Goal: Task Accomplishment & Management: Use online tool/utility

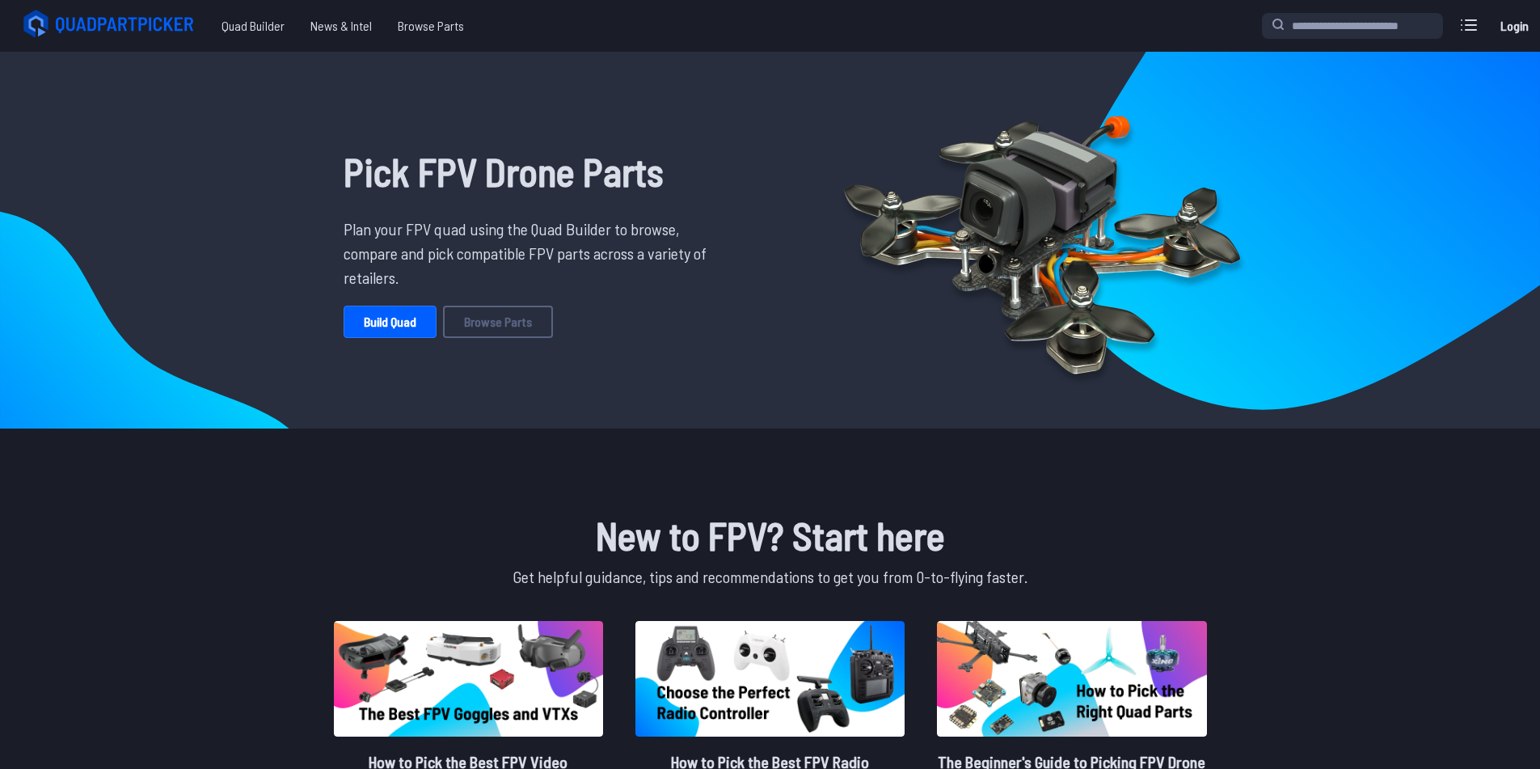
click at [1504, 19] on link "Login" at bounding box center [1514, 26] width 39 height 32
click at [1474, 30] on icon at bounding box center [1469, 25] width 15 height 10
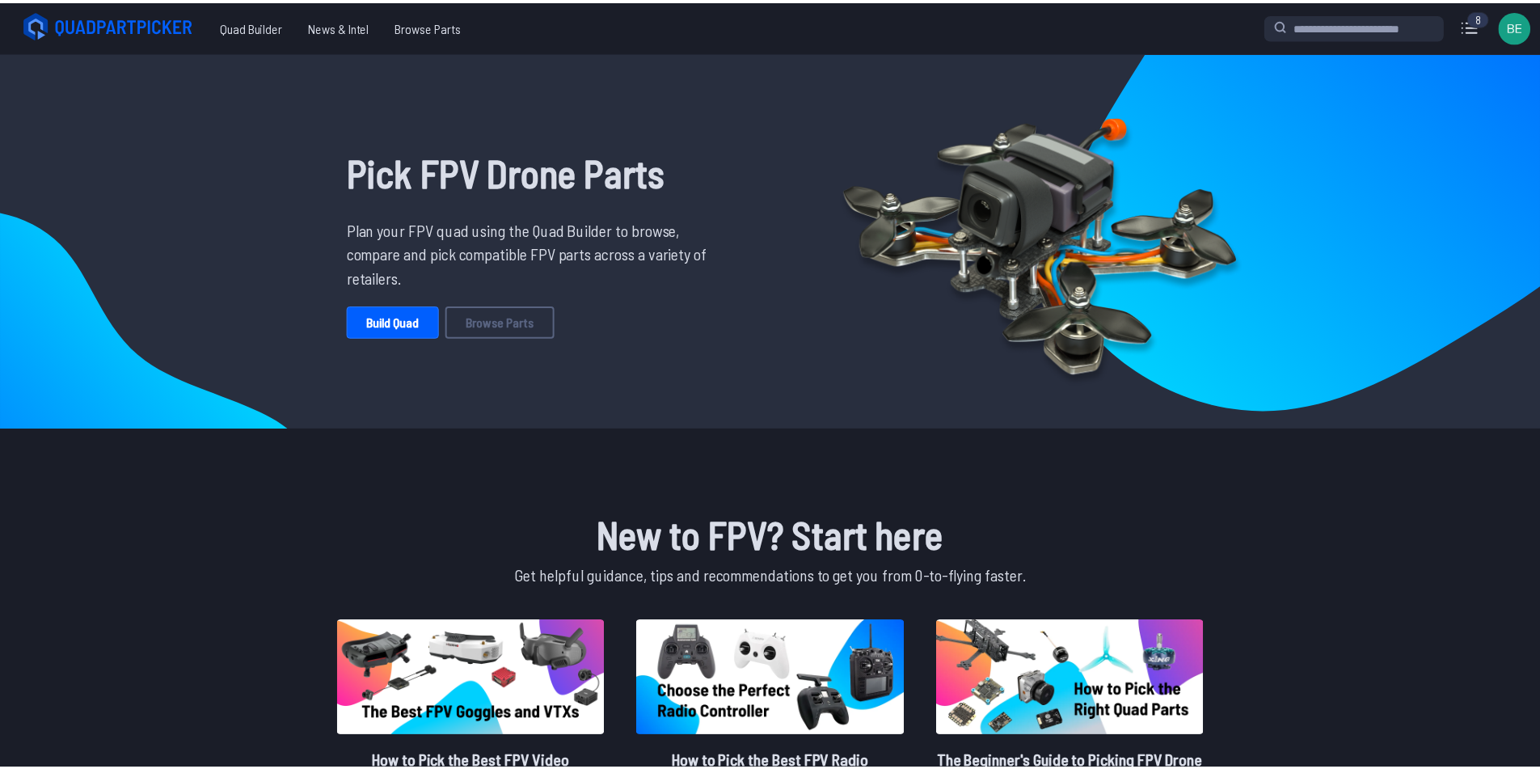
scroll to position [337, 0]
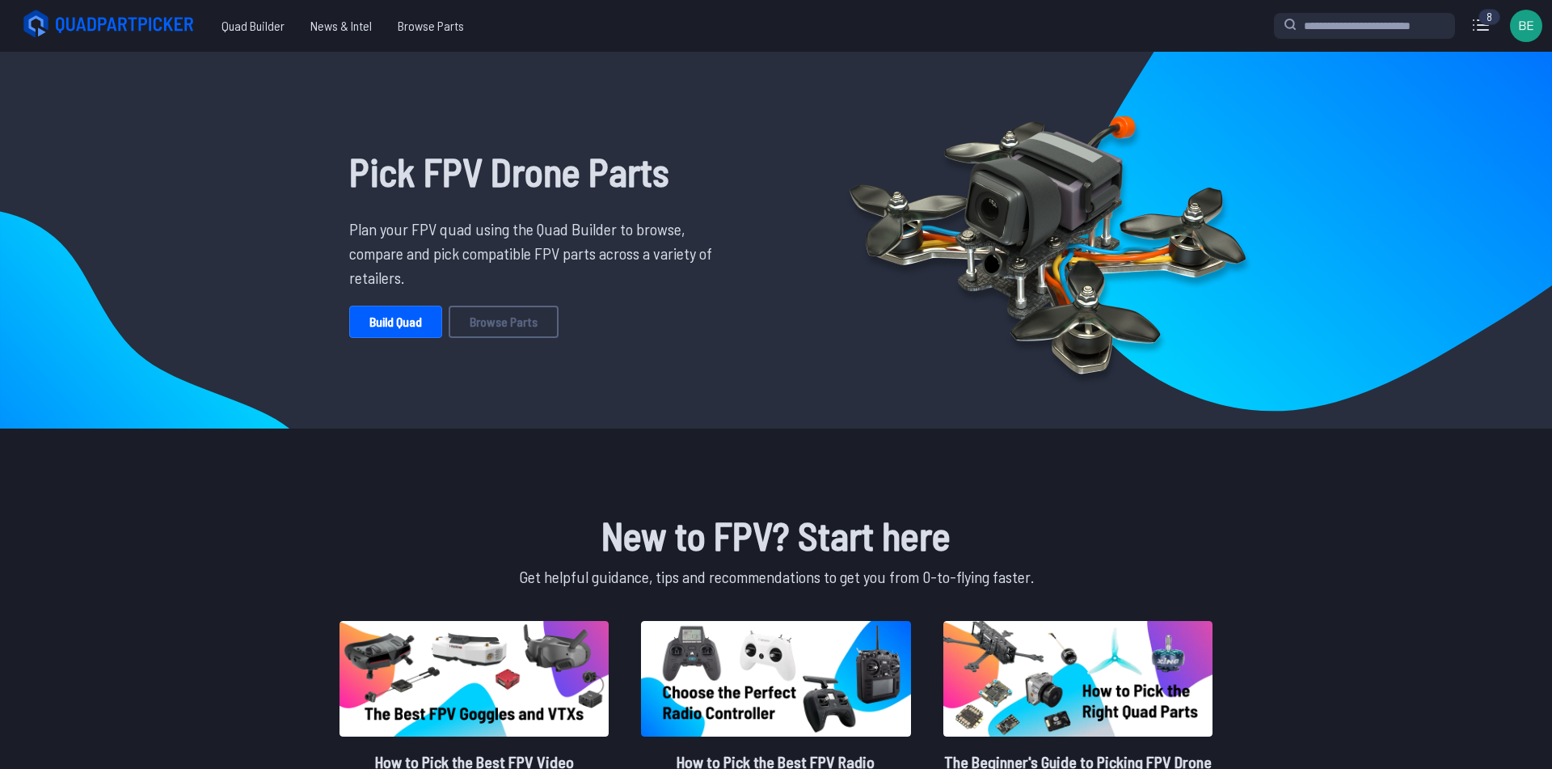
click at [1098, 248] on label "close sidebar" at bounding box center [776, 384] width 1552 height 769
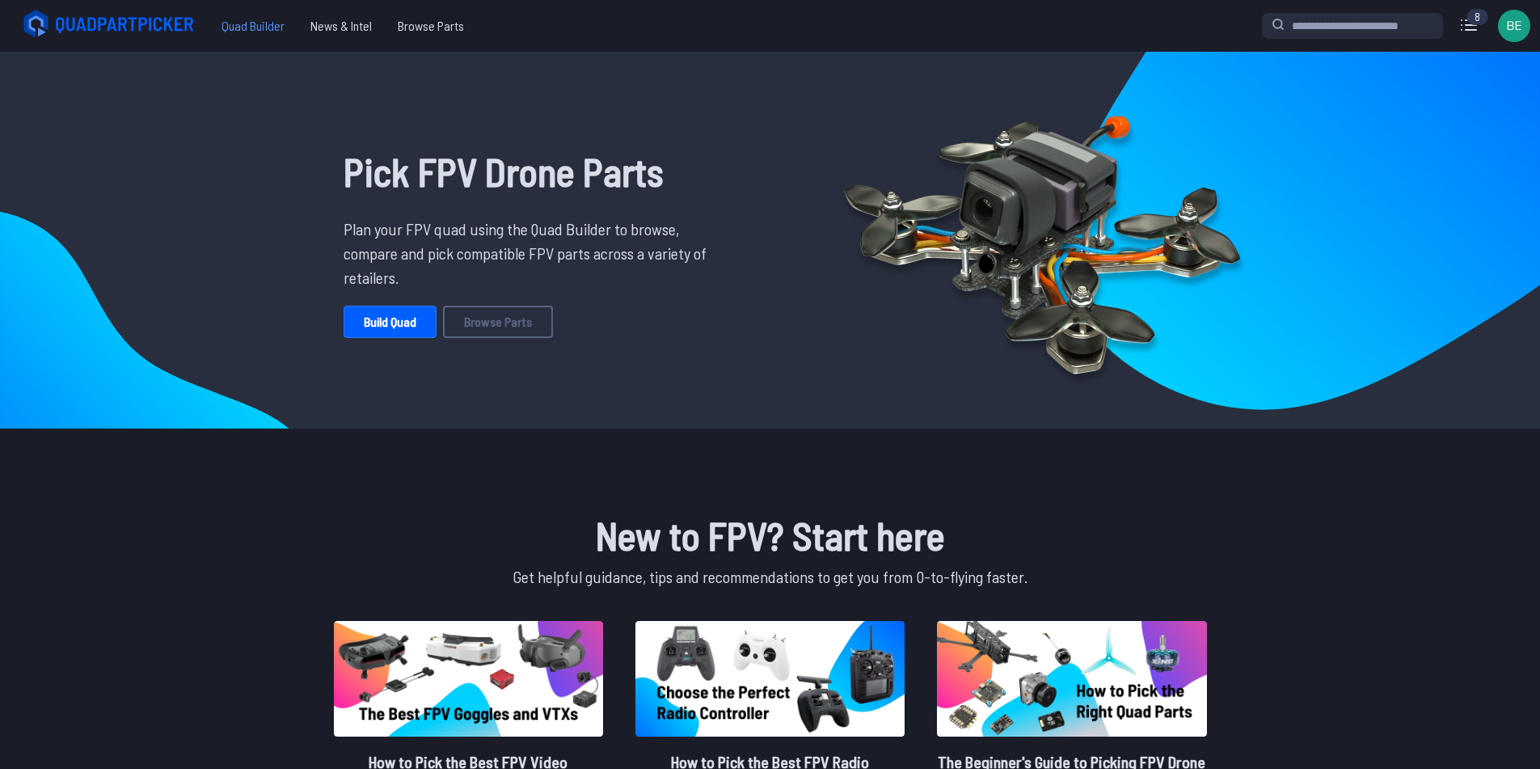
click at [223, 19] on span "Quad Builder" at bounding box center [253, 26] width 89 height 32
